Goal: Task Accomplishment & Management: Manage account settings

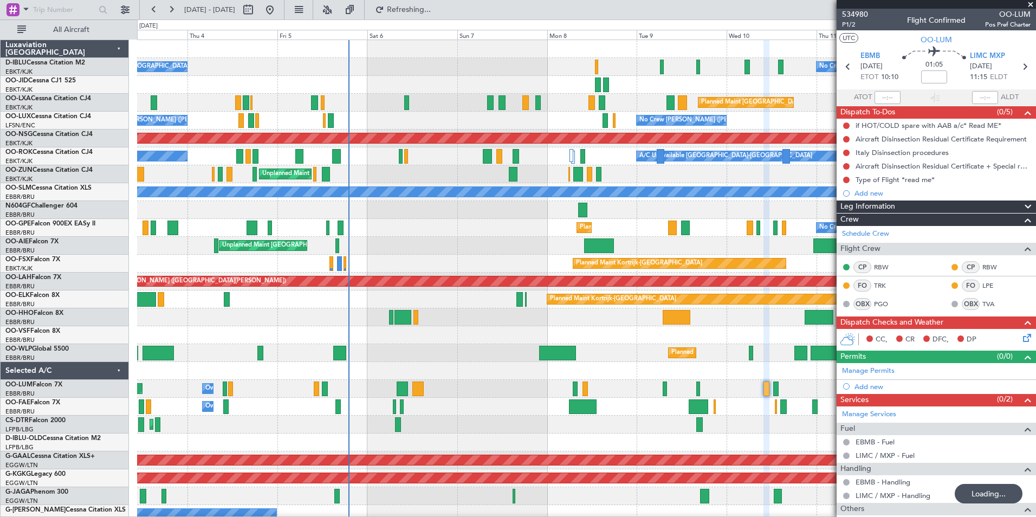
click at [580, 347] on div "AOG Maint [GEOGRAPHIC_DATA] ([GEOGRAPHIC_DATA] National) No Crew [GEOGRAPHIC_DA…" at bounding box center [586, 406] width 899 height 733
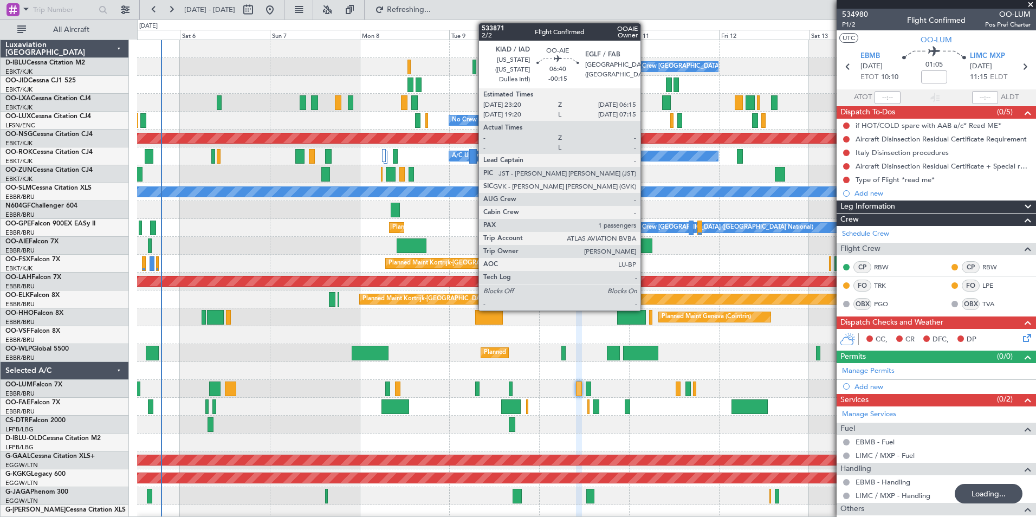
click at [646, 243] on div at bounding box center [639, 246] width 26 height 15
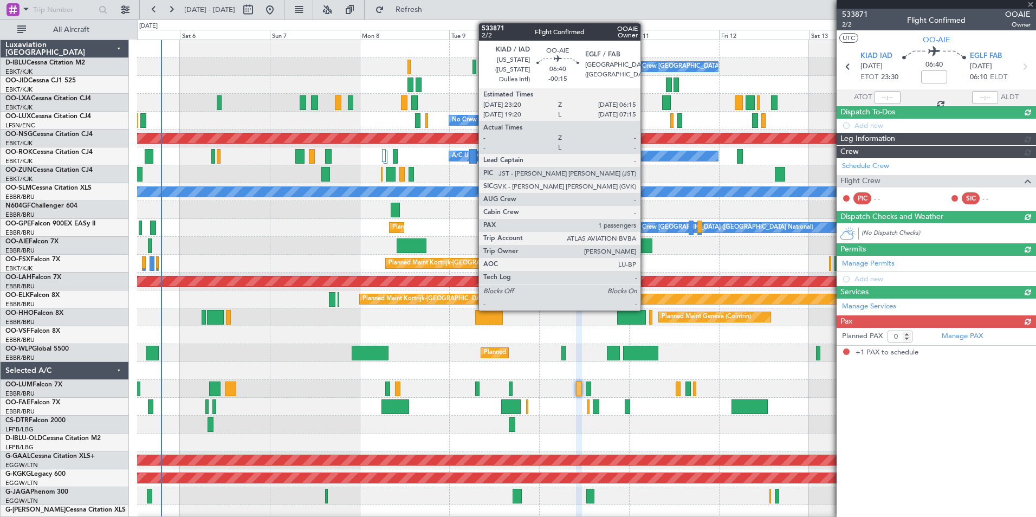
type input "-00:15"
type input "1"
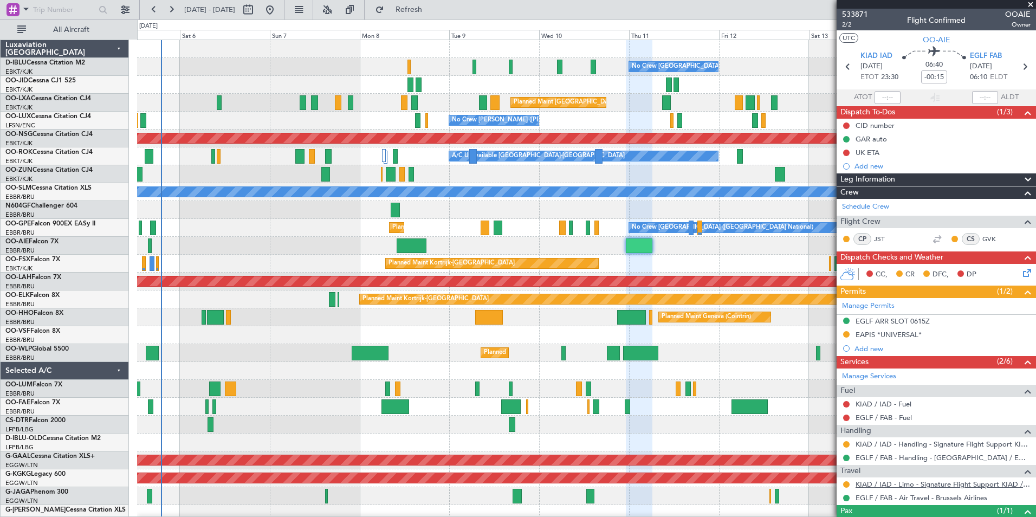
click at [884, 487] on link "KIAD / IAD - Limo - Signature Flight Support KIAD / IAD" at bounding box center [943, 484] width 175 height 9
click at [849, 485] on button at bounding box center [847, 484] width 7 height 7
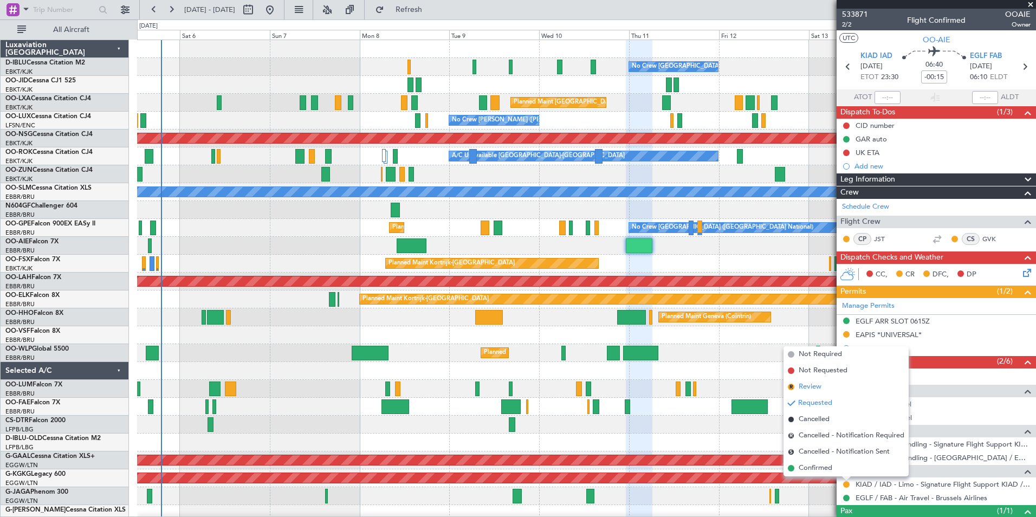
click at [812, 389] on span "Review" at bounding box center [810, 387] width 23 height 11
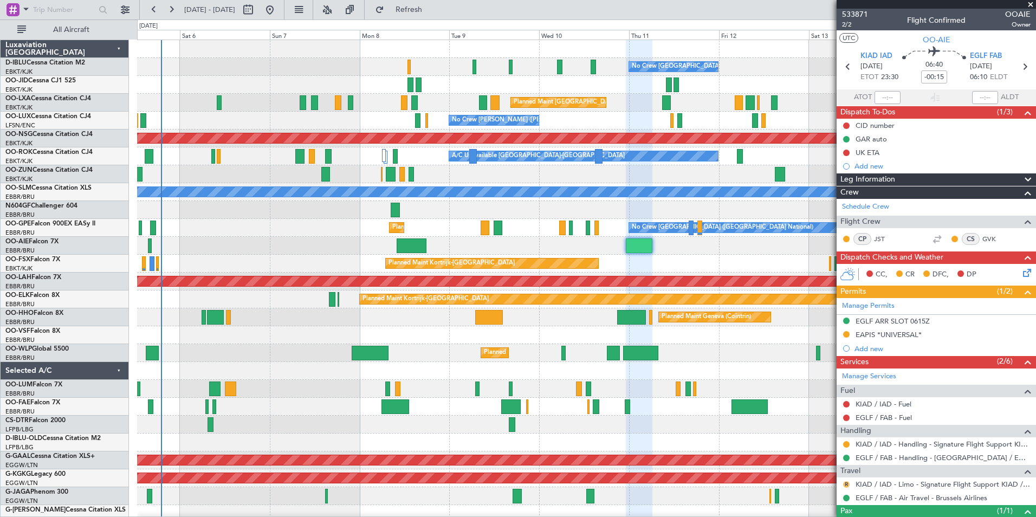
click at [846, 484] on button "R" at bounding box center [847, 484] width 7 height 7
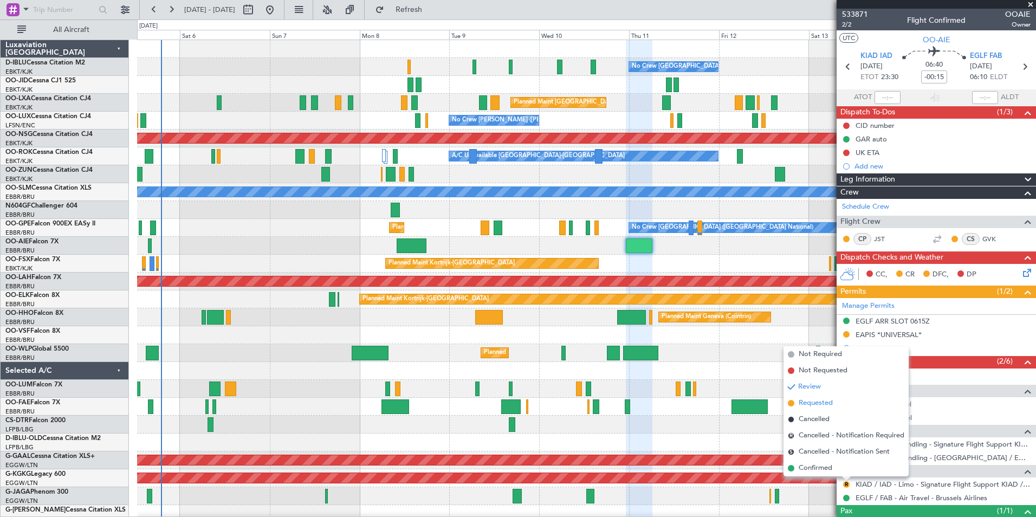
click at [808, 404] on span "Requested" at bounding box center [816, 403] width 34 height 11
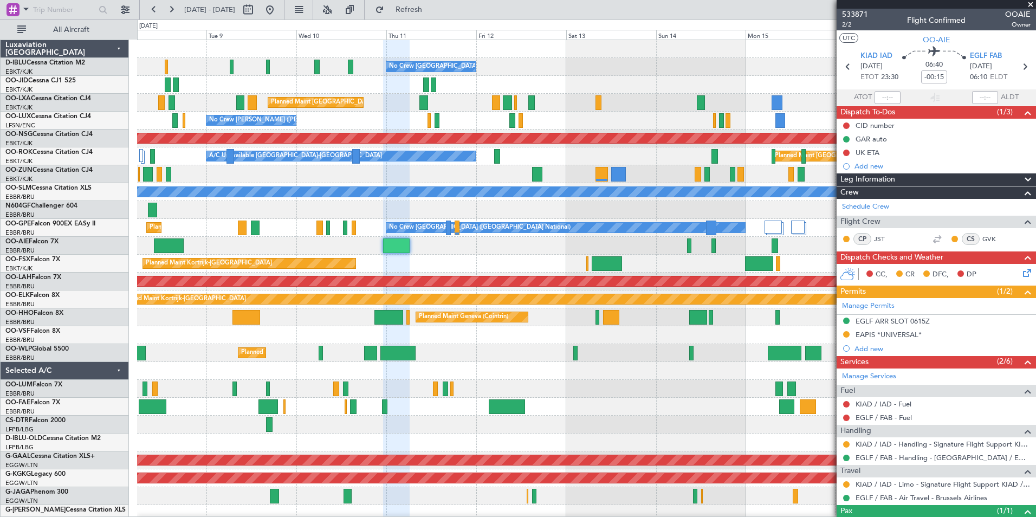
click at [518, 352] on div "No Crew [GEOGRAPHIC_DATA] ([GEOGRAPHIC_DATA] National) Planned Maint [GEOGRAPHI…" at bounding box center [586, 398] width 899 height 716
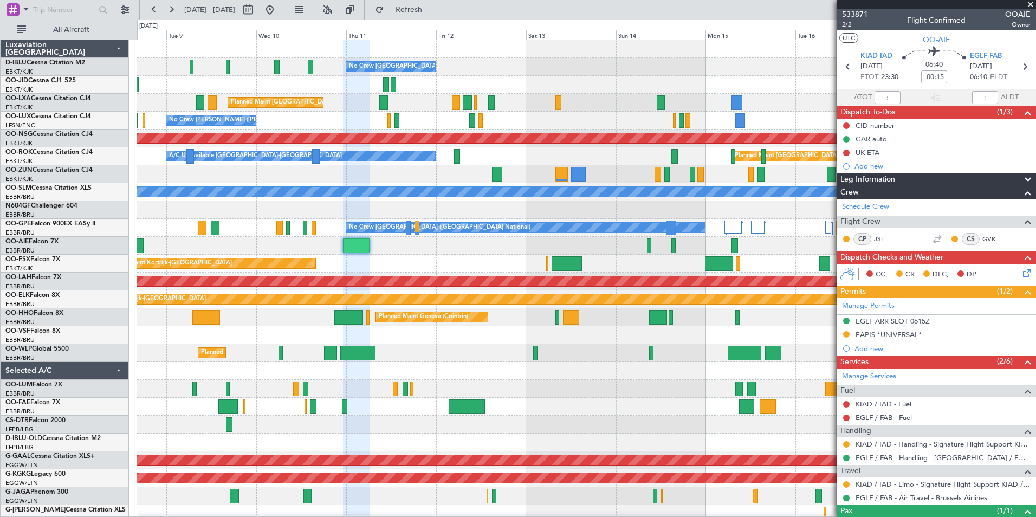
click at [615, 327] on div "No Crew [GEOGRAPHIC_DATA] ([GEOGRAPHIC_DATA] National) Planned Maint [GEOGRAPHI…" at bounding box center [586, 398] width 899 height 716
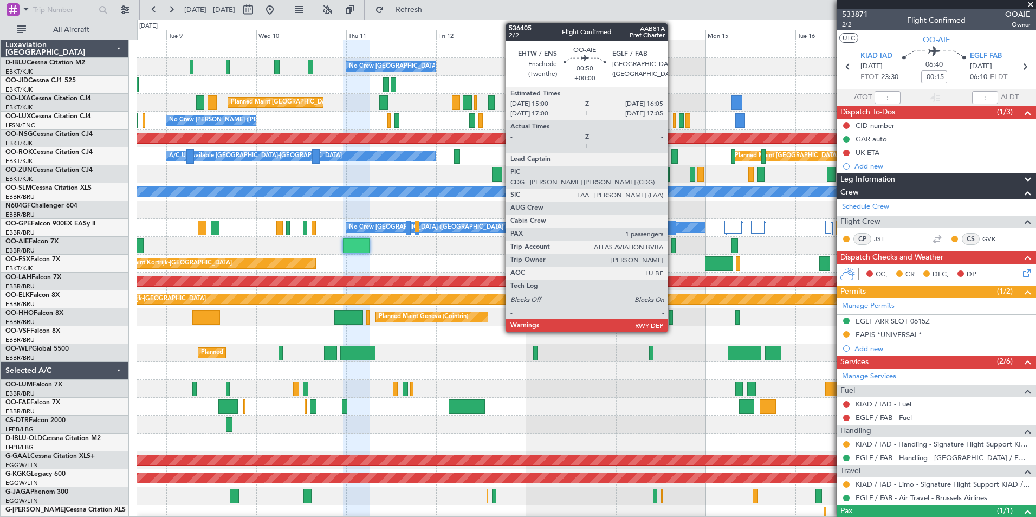
click at [673, 246] on div at bounding box center [674, 246] width 4 height 15
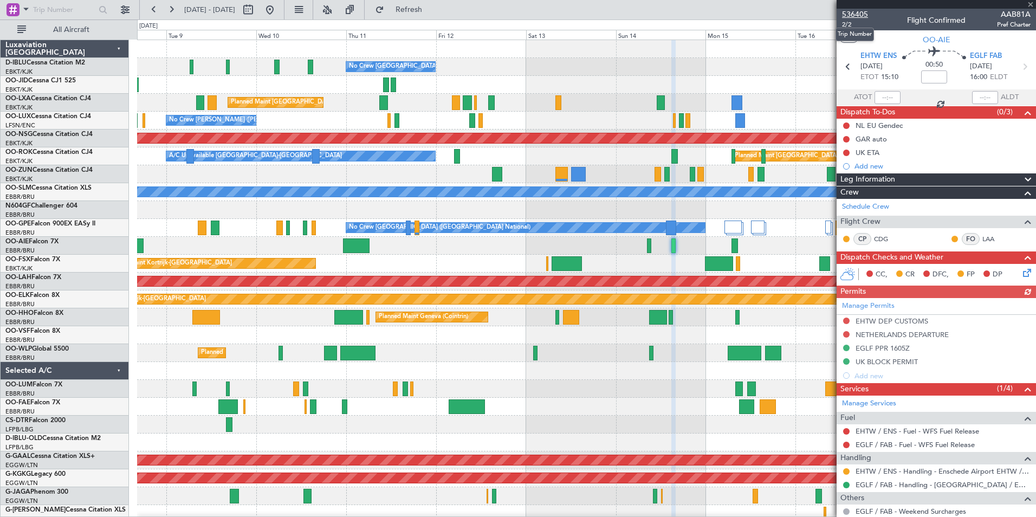
click at [863, 14] on span "536405" at bounding box center [855, 14] width 26 height 11
click at [867, 401] on link "Manage Services" at bounding box center [869, 403] width 54 height 11
click at [857, 15] on span "536405" at bounding box center [855, 14] width 26 height 11
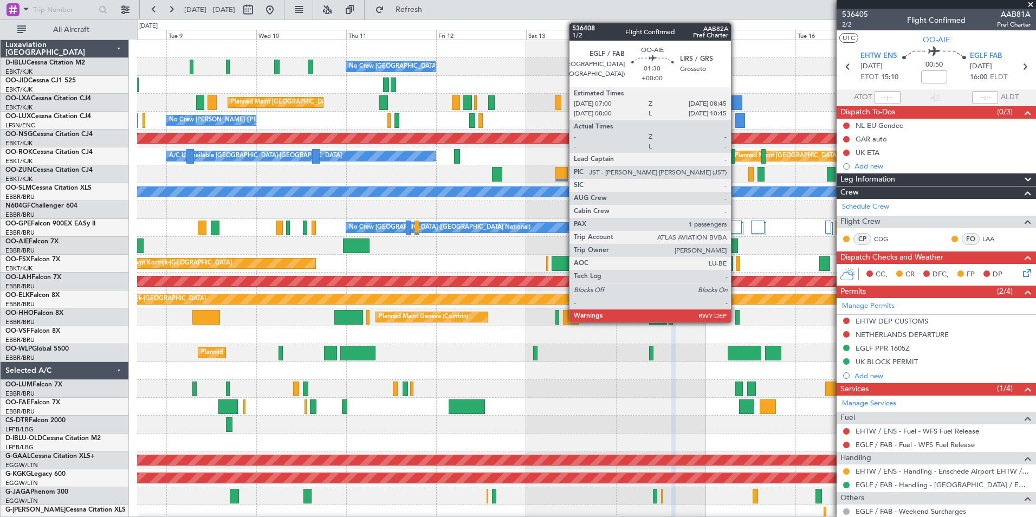
click at [736, 246] on div at bounding box center [735, 246] width 7 height 15
